Goal: Find specific page/section

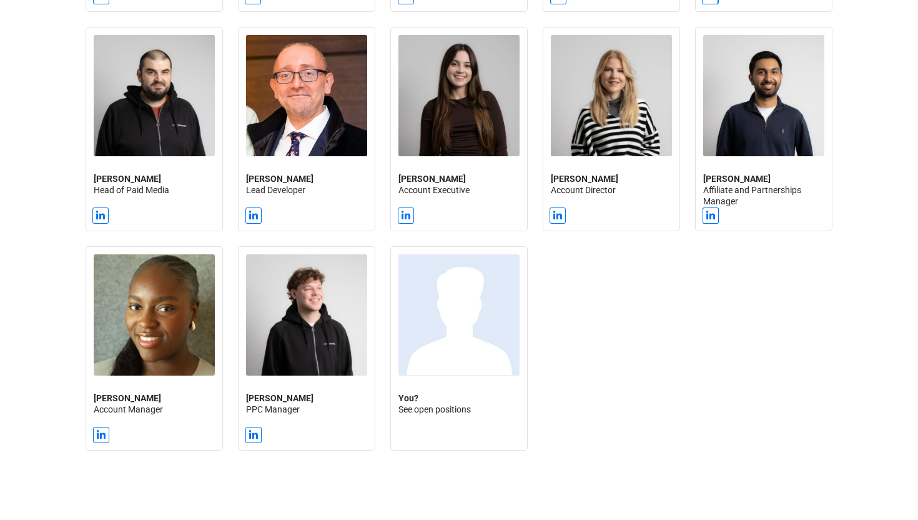
scroll to position [1297, 0]
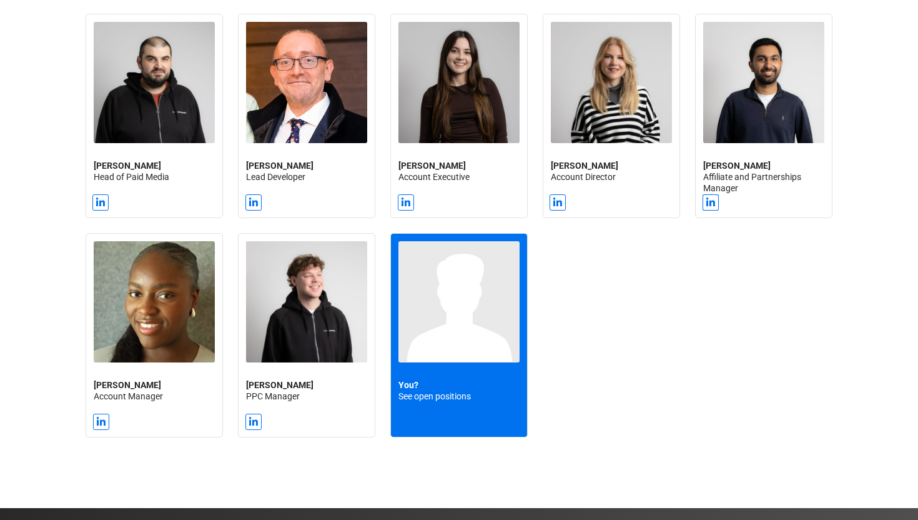
click at [447, 395] on h2 "You? See open positions" at bounding box center [458, 390] width 121 height 22
